Goal: Ask a question

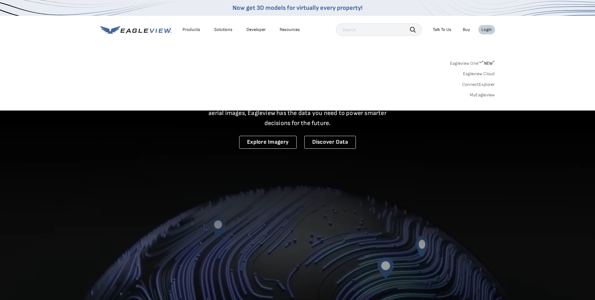
click at [482, 95] on link "MyEagleview" at bounding box center [482, 95] width 25 height 6
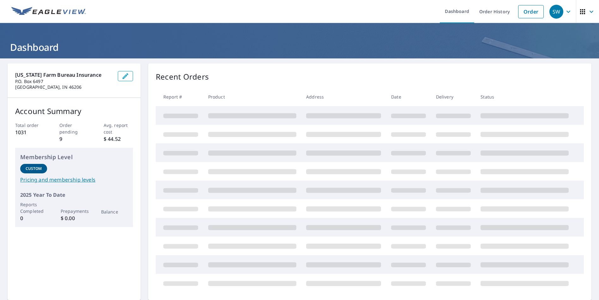
click at [567, 12] on icon "button" at bounding box center [569, 11] width 4 height 2
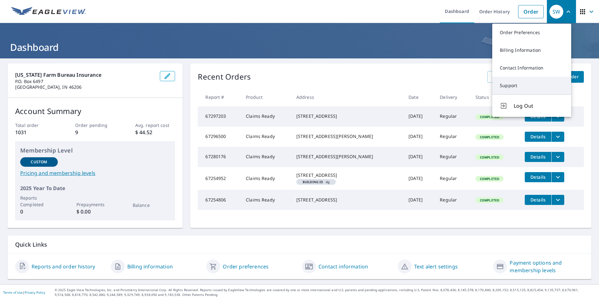
click at [510, 89] on link "Support" at bounding box center [532, 86] width 79 height 18
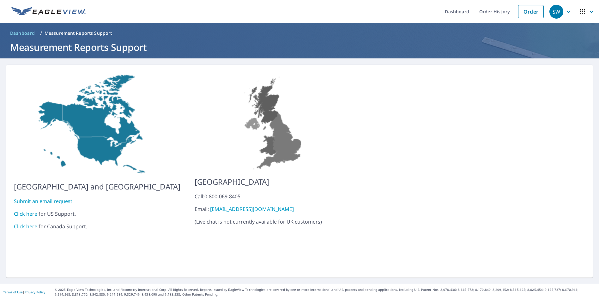
click at [43, 198] on link "Submit an email request" at bounding box center [43, 201] width 58 height 7
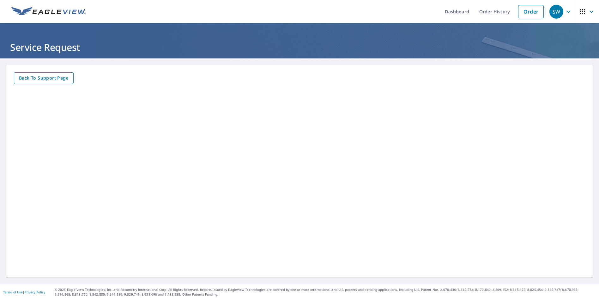
click at [48, 81] on span "Back to Support page" at bounding box center [44, 78] width 50 height 8
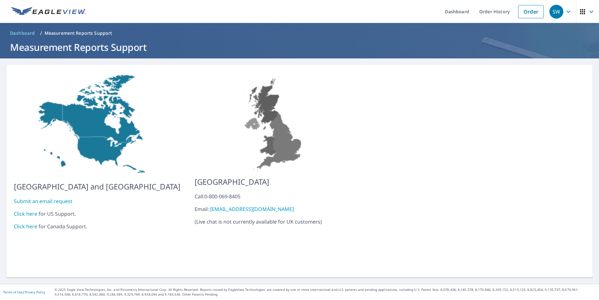
click at [27, 211] on link "Click here" at bounding box center [25, 214] width 23 height 7
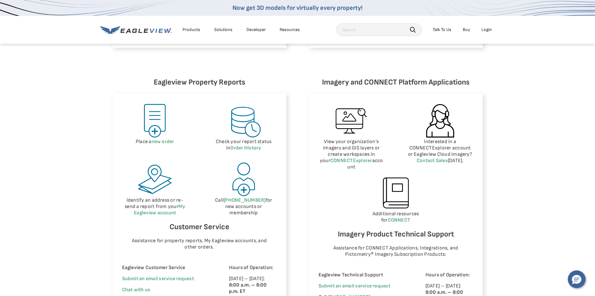
scroll to position [348, 0]
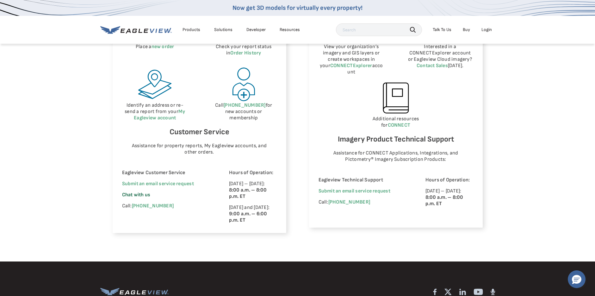
click at [136, 194] on span "Chat with us" at bounding box center [136, 195] width 28 height 6
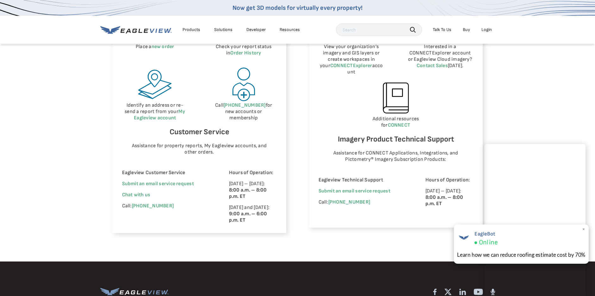
click at [583, 229] on span "×" at bounding box center [583, 229] width 3 height 7
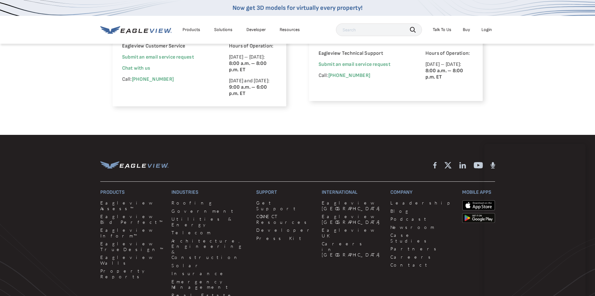
scroll to position [506, 0]
